Goal: Information Seeking & Learning: Find specific fact

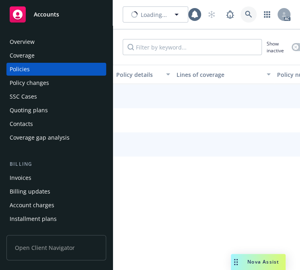
click at [244, 10] on link at bounding box center [249, 14] width 16 height 16
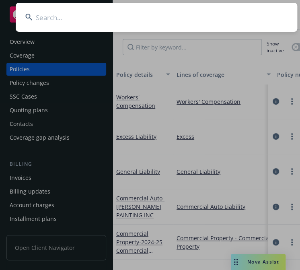
type input "KDInfotech, Inc."
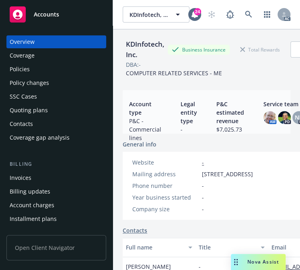
click at [16, 67] on div "Policies" at bounding box center [20, 69] width 20 height 13
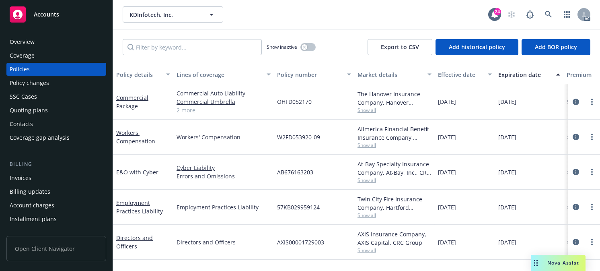
click at [300, 70] on div "Effective date" at bounding box center [460, 74] width 45 height 8
click at [300, 72] on div "Effective date" at bounding box center [460, 74] width 45 height 8
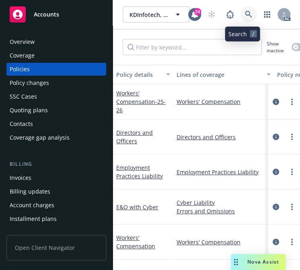
click at [245, 13] on icon at bounding box center [248, 14] width 7 height 7
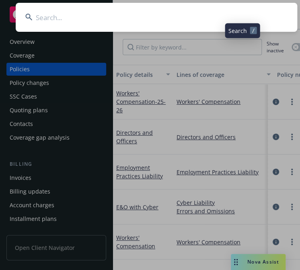
type input "Marmar Properties, LLC"
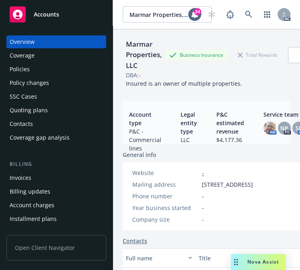
click at [17, 68] on div "Policies" at bounding box center [20, 69] width 20 height 13
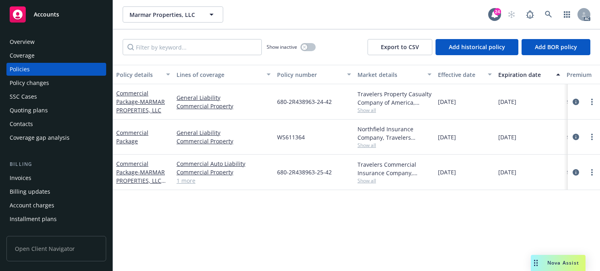
click at [300, 73] on div "Effective date" at bounding box center [460, 74] width 45 height 8
click at [300, 11] on icon at bounding box center [548, 14] width 7 height 7
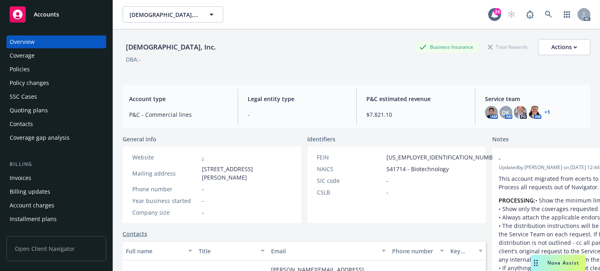
click at [29, 70] on div "Policies" at bounding box center [20, 69] width 20 height 13
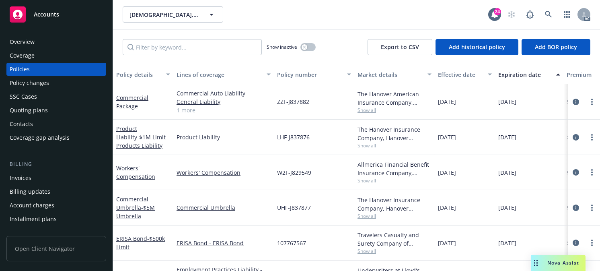
click at [300, 74] on div "Effective date" at bounding box center [460, 74] width 45 height 8
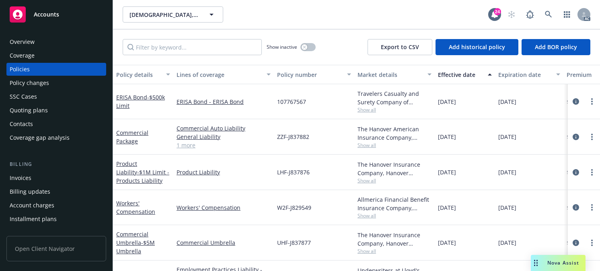
click at [300, 74] on div "Effective date" at bounding box center [460, 74] width 45 height 8
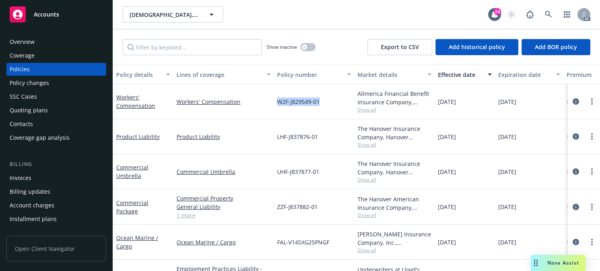
drag, startPoint x: 322, startPoint y: 104, endPoint x: 276, endPoint y: 103, distance: 45.9
click at [276, 103] on div "W2F-J829549-01" at bounding box center [314, 101] width 80 height 35
copy span "W2F-J829549-01"
drag, startPoint x: 471, startPoint y: 102, endPoint x: 448, endPoint y: 102, distance: 23.7
click at [300, 102] on div "[DATE]" at bounding box center [465, 101] width 60 height 35
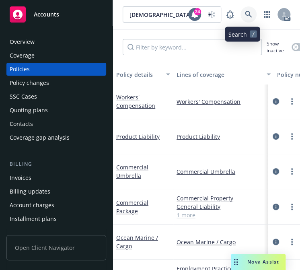
click at [241, 14] on link at bounding box center [249, 14] width 16 height 16
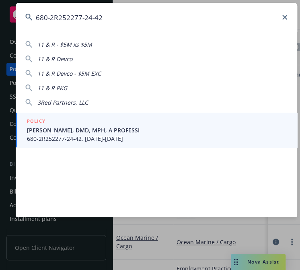
type input "680-2R252277-24-42"
click at [94, 133] on span "[PERSON_NAME], DMD, MPH, A PROFESSI" at bounding box center [157, 130] width 261 height 8
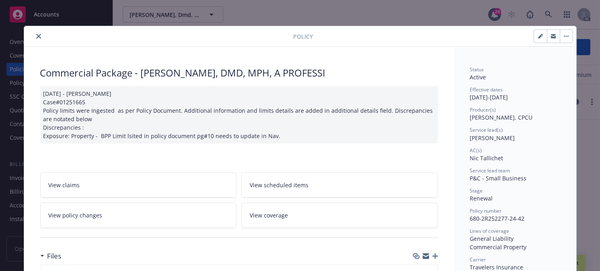
drag, startPoint x: 37, startPoint y: 35, endPoint x: 39, endPoint y: 39, distance: 4.4
click at [37, 35] on button "close" at bounding box center [39, 36] width 10 height 10
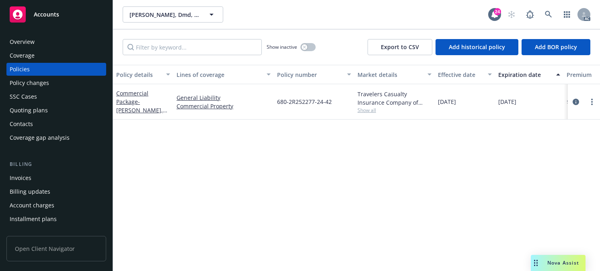
click at [300, 72] on div "Effective date" at bounding box center [460, 74] width 45 height 8
drag, startPoint x: 344, startPoint y: 101, endPoint x: 277, endPoint y: 99, distance: 67.2
click at [277, 99] on div "680-2R252277-24-42" at bounding box center [314, 101] width 80 height 35
copy span "680-2R252277-24-42"
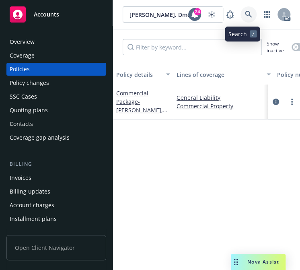
click at [245, 13] on icon at bounding box center [248, 14] width 7 height 7
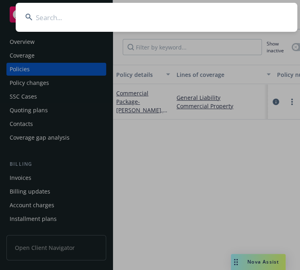
type input "Cedar Estates Homeowners Association, Inc. c/o Cardinal Management Group"
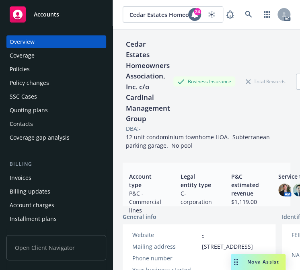
click at [16, 67] on div "Policies" at bounding box center [20, 69] width 20 height 13
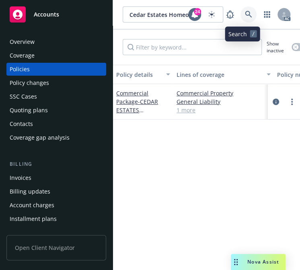
click at [245, 13] on icon at bounding box center [248, 14] width 7 height 7
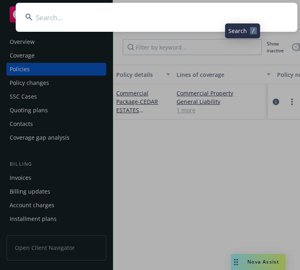
type input "[PERSON_NAME], [PERSON_NAME]"
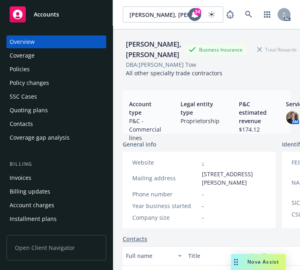
click at [21, 67] on div "Policies" at bounding box center [20, 69] width 20 height 13
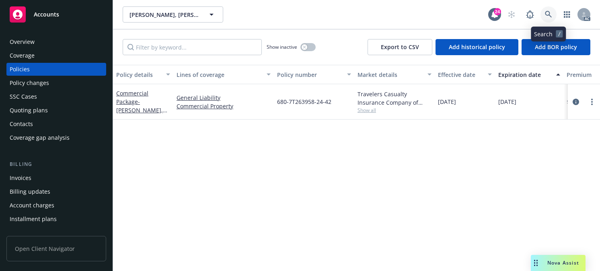
click at [300, 13] on icon at bounding box center [548, 14] width 7 height 7
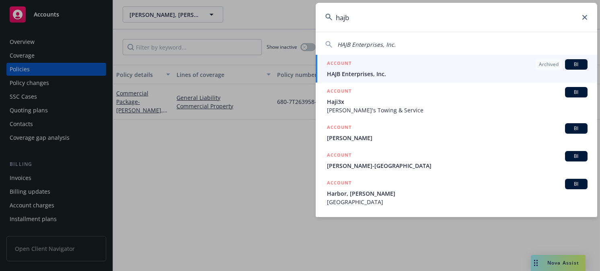
type input "hajb"
click at [300, 70] on span "HAJB Enterprises, Inc." at bounding box center [457, 74] width 261 height 8
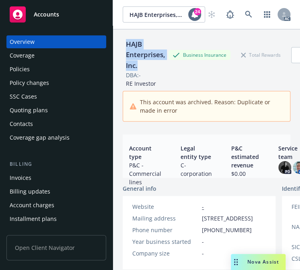
drag, startPoint x: 141, startPoint y: 67, endPoint x: 127, endPoint y: 48, distance: 23.6
click at [127, 48] on div "HAJB Enterprises, Inc." at bounding box center [146, 55] width 46 height 32
copy div "HAJB Enterprises, Inc."
click at [18, 67] on div "Policies" at bounding box center [20, 69] width 20 height 13
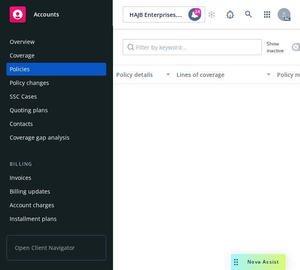
drag, startPoint x: 24, startPoint y: 39, endPoint x: 43, endPoint y: 42, distance: 19.9
click at [24, 39] on div "Overview" at bounding box center [22, 41] width 25 height 13
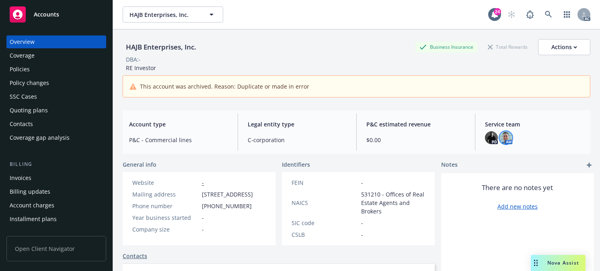
click at [300, 140] on img at bounding box center [506, 137] width 13 height 13
click at [300, 16] on icon at bounding box center [548, 14] width 7 height 7
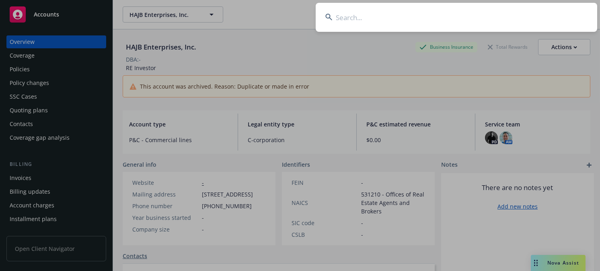
type input "Rational 360"
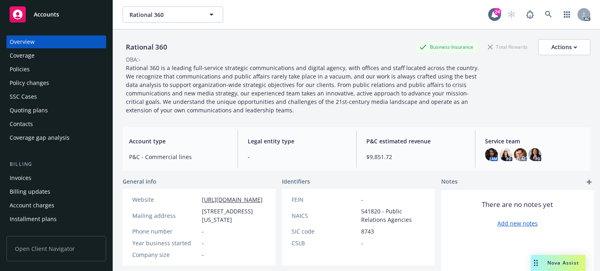
click at [28, 66] on div "Policies" at bounding box center [20, 69] width 20 height 13
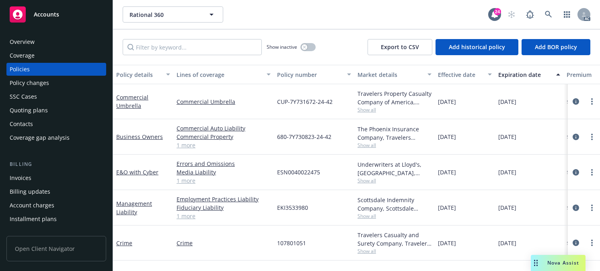
click at [300, 74] on div "Effective date" at bounding box center [460, 74] width 45 height 8
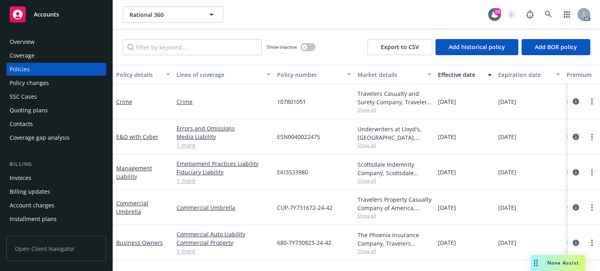
click at [300, 73] on div "Effective date" at bounding box center [460, 74] width 45 height 8
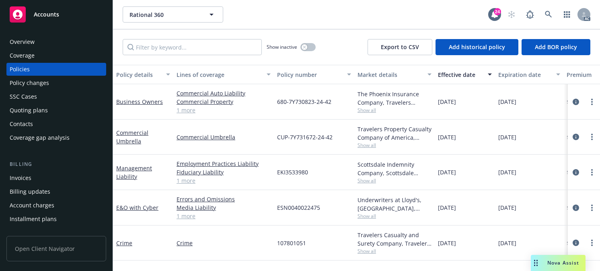
click at [300, 72] on div "Effective date" at bounding box center [460, 74] width 45 height 8
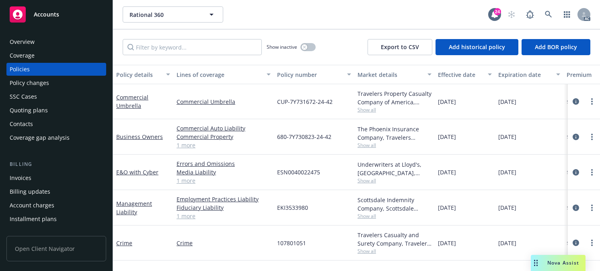
click at [300, 72] on div "Effective date" at bounding box center [460, 74] width 45 height 8
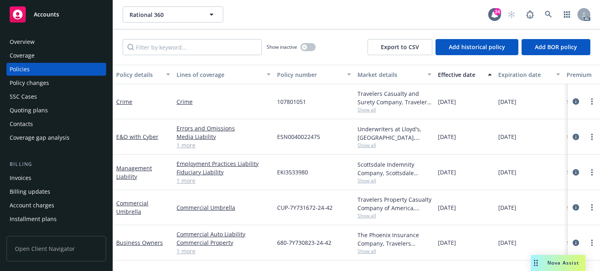
click at [300, 72] on div "Effective date" at bounding box center [460, 74] width 45 height 8
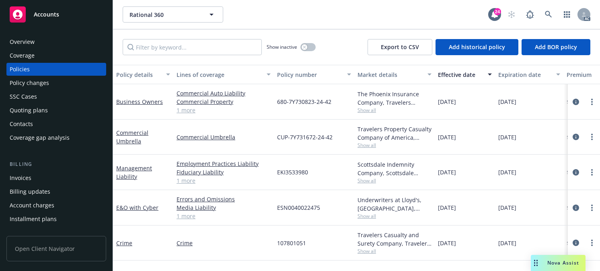
click at [300, 73] on div "Effective date" at bounding box center [460, 74] width 45 height 8
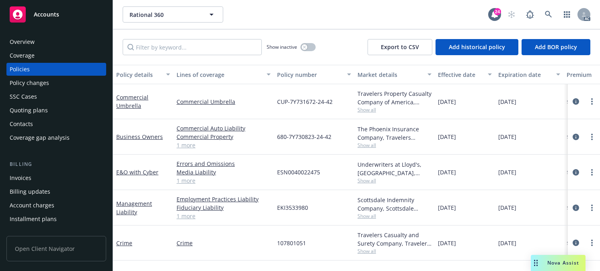
click at [300, 73] on div "Effective date" at bounding box center [460, 74] width 45 height 8
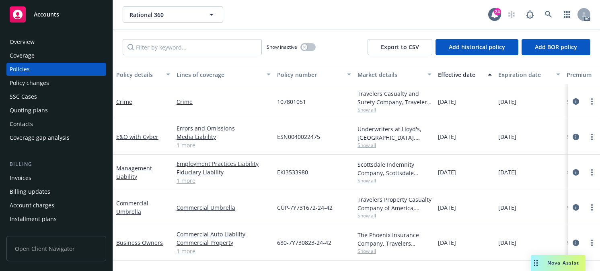
click at [300, 73] on div "Effective date" at bounding box center [460, 74] width 45 height 8
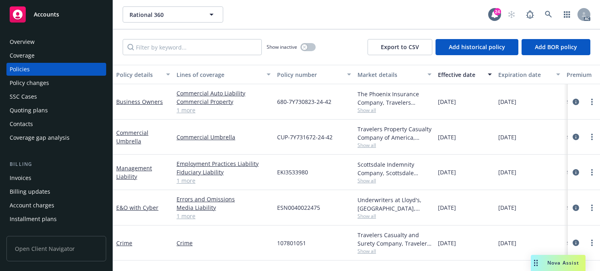
click at [300, 73] on div "Effective date" at bounding box center [460, 74] width 45 height 8
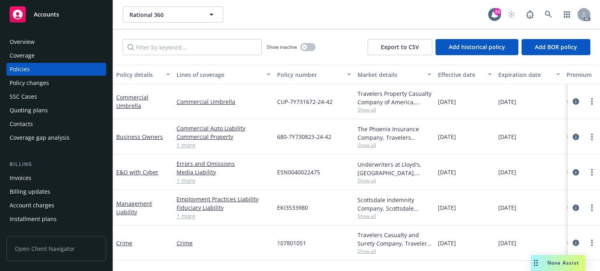
click at [300, 72] on div "Effective date" at bounding box center [460, 74] width 45 height 8
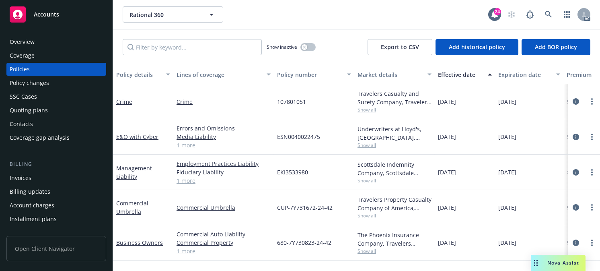
click at [300, 72] on div "Effective date" at bounding box center [460, 74] width 45 height 8
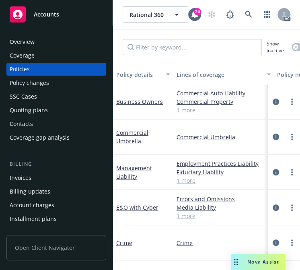
click at [31, 39] on div "Overview" at bounding box center [22, 41] width 25 height 13
